Goal: Transaction & Acquisition: Obtain resource

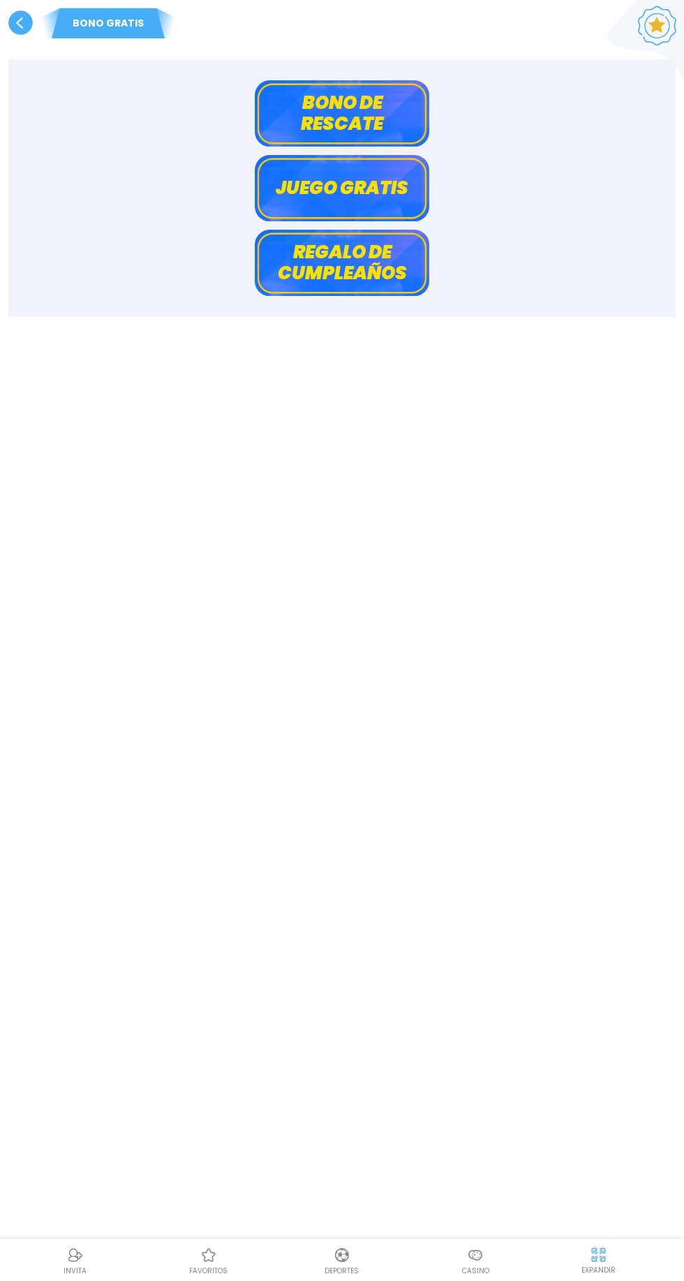
click at [381, 130] on button "Bono de rescate" at bounding box center [342, 113] width 175 height 66
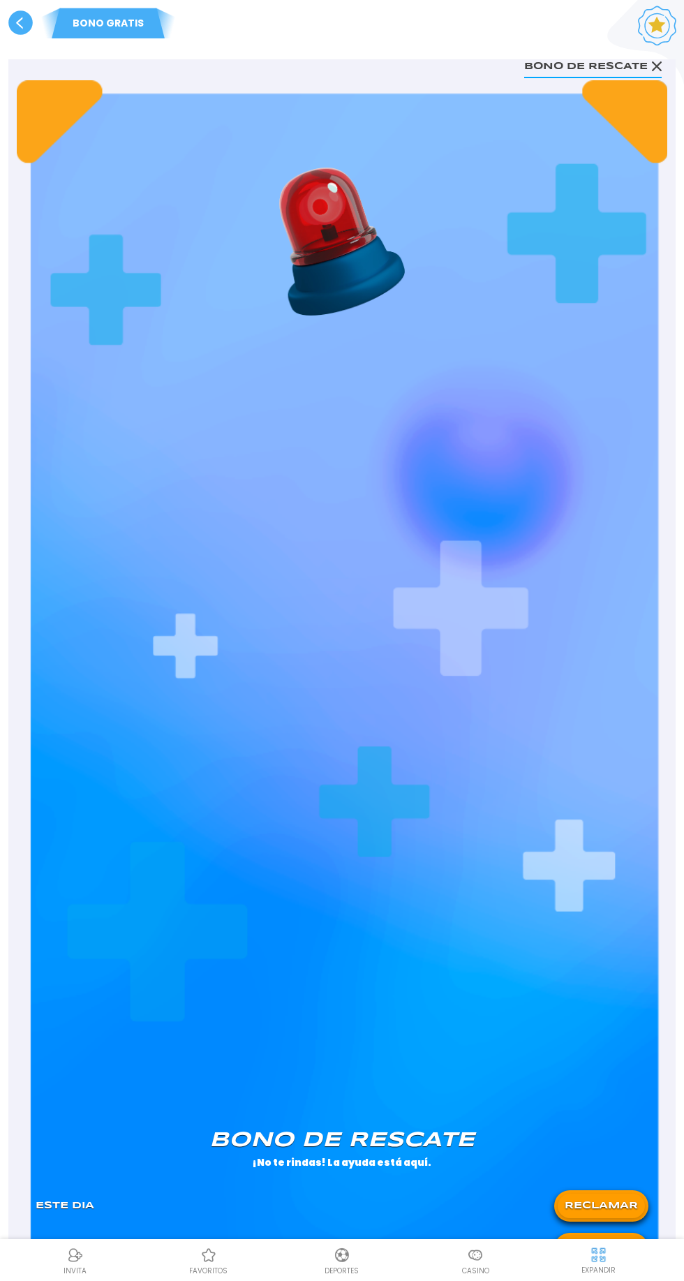
click at [27, 23] on use at bounding box center [20, 22] width 24 height 24
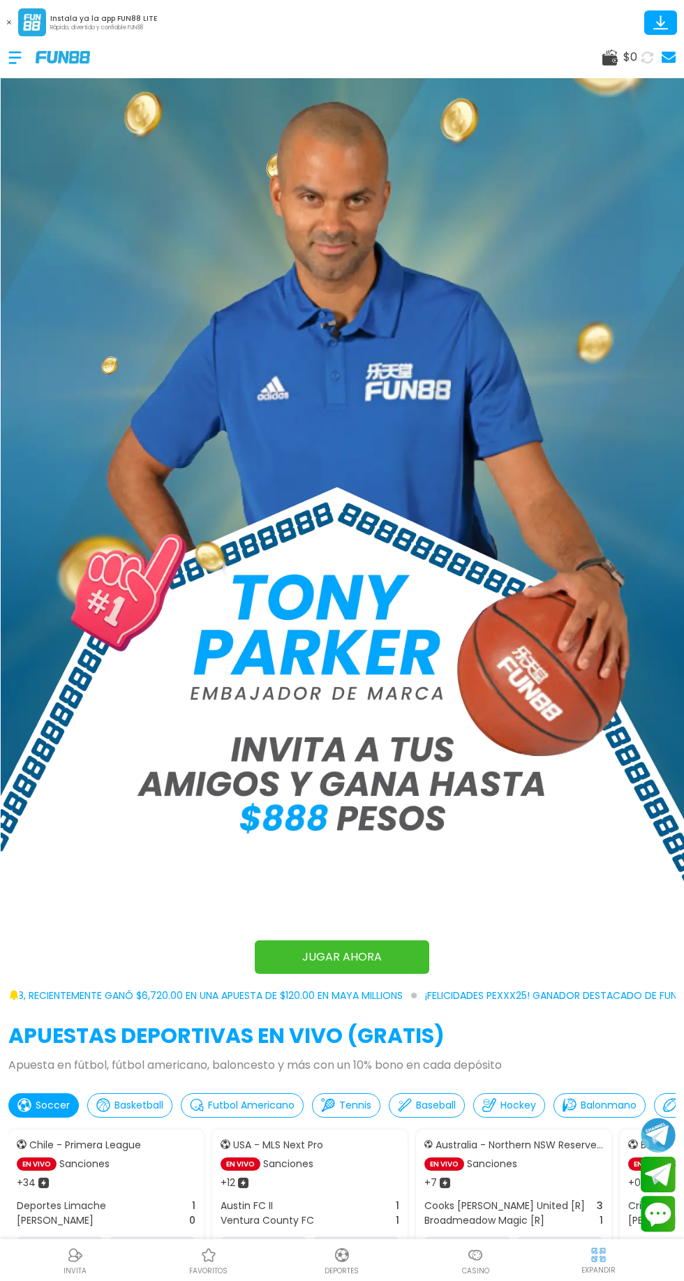
click at [10, 48] on div at bounding box center [21, 57] width 27 height 41
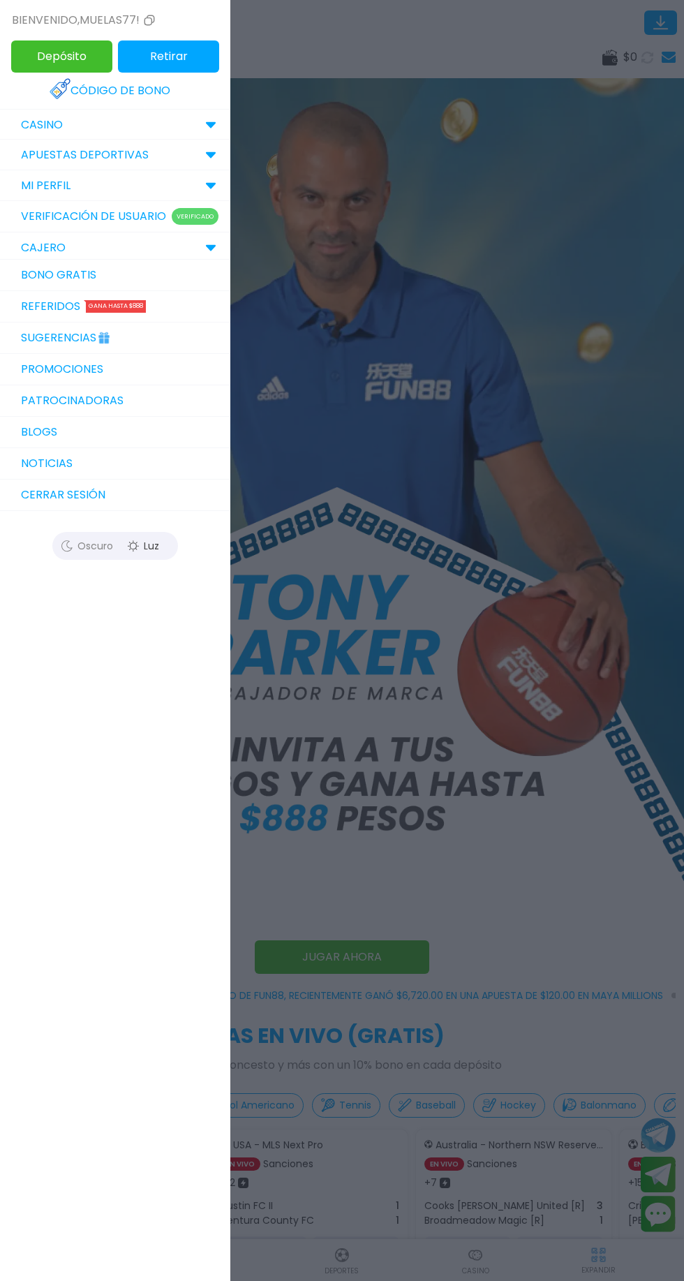
click at [177, 279] on link "Bono Gratis" at bounding box center [115, 275] width 230 height 31
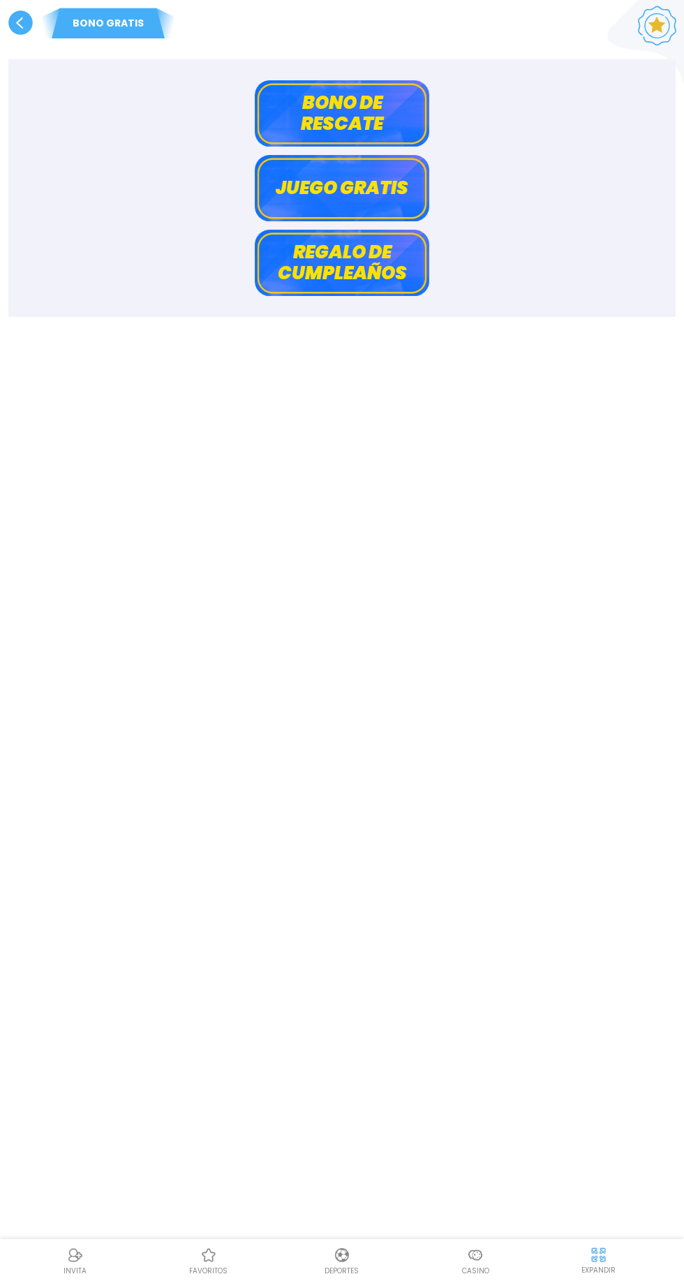
click at [378, 272] on button "Regalo de cumpleaños" at bounding box center [342, 263] width 175 height 66
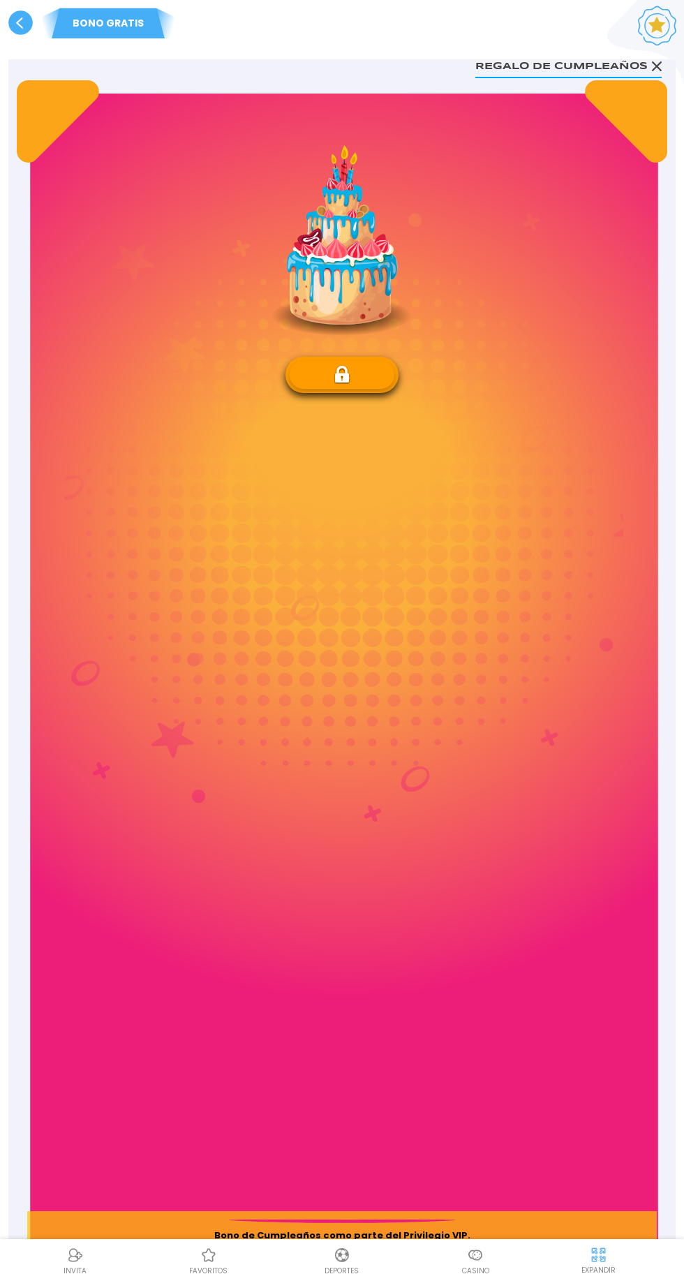
click at [20, 28] on use at bounding box center [20, 22] width 24 height 24
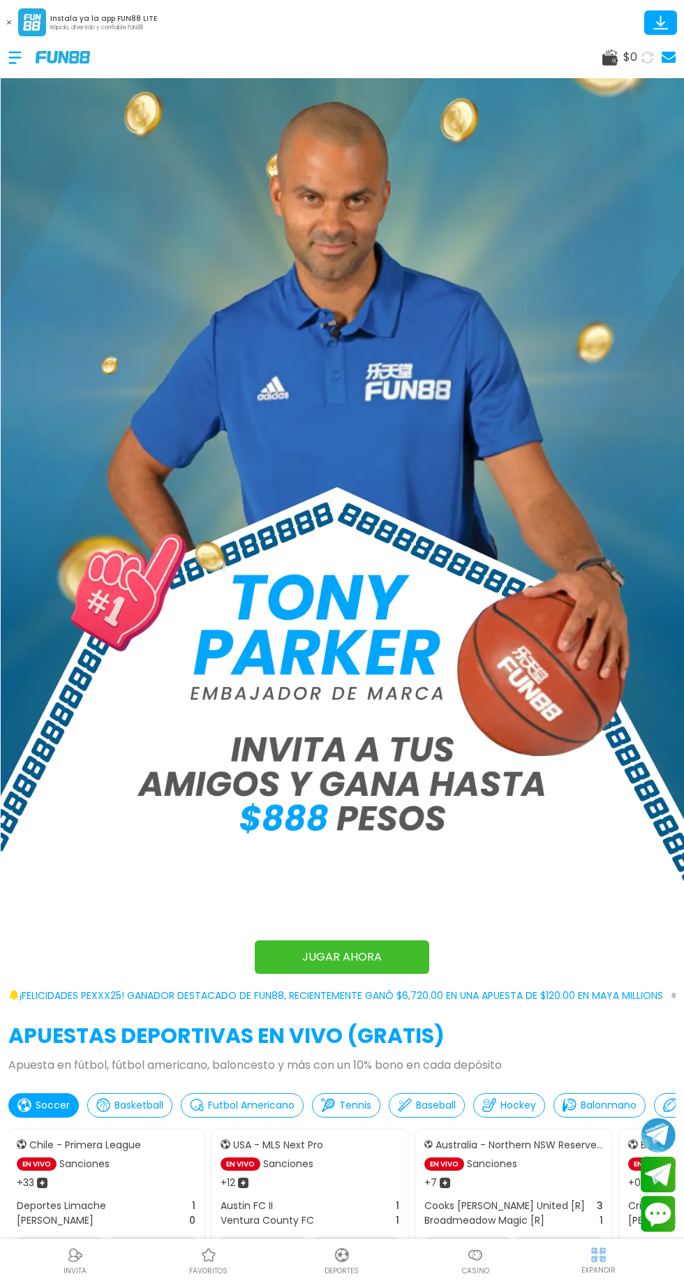
click at [660, 20] on icon at bounding box center [660, 20] width 9 height 11
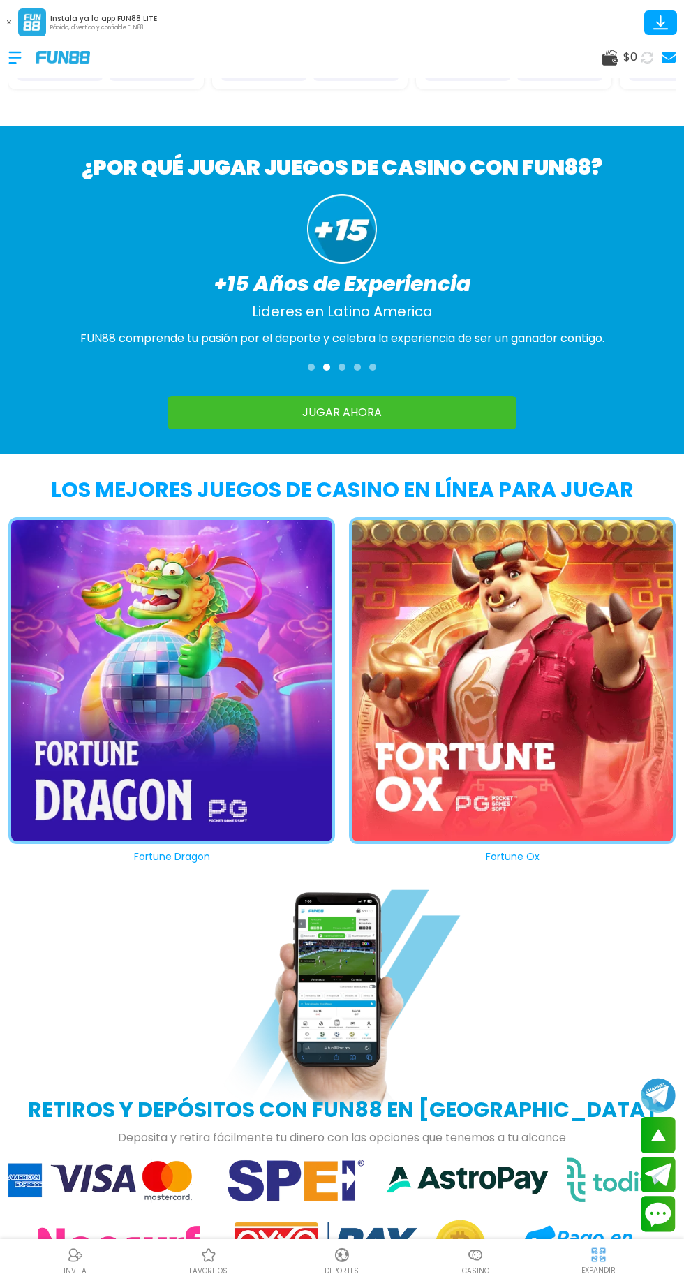
scroll to position [2363, 0]
